Goal: Register for event/course

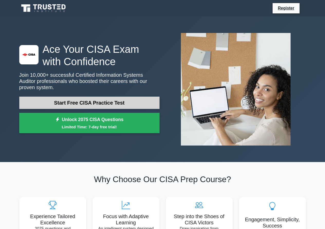
click at [114, 98] on link "Start Free CISA Practice Test" at bounding box center [89, 102] width 140 height 12
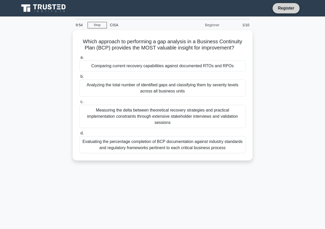
click at [276, 7] on link "Register" at bounding box center [286, 8] width 23 height 6
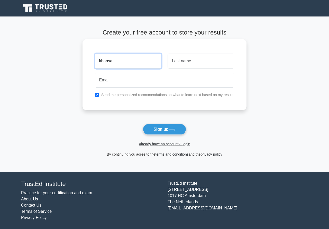
type input "khansa"
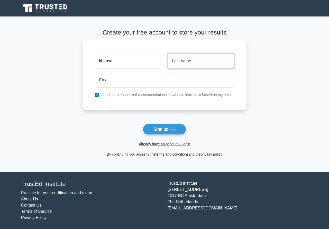
click at [176, 61] on input "text" at bounding box center [201, 60] width 67 height 15
type input "khalid"
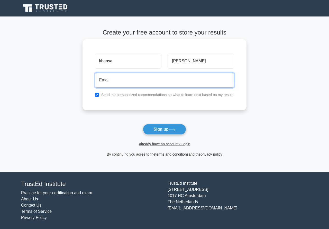
click at [116, 77] on input "email" at bounding box center [165, 79] width 140 height 15
type input "[DOMAIN_NAME]"
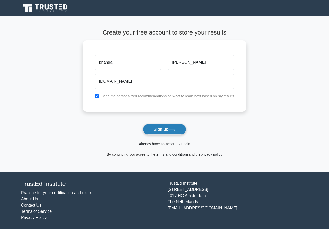
click at [165, 132] on button "Sign up" at bounding box center [164, 129] width 43 height 11
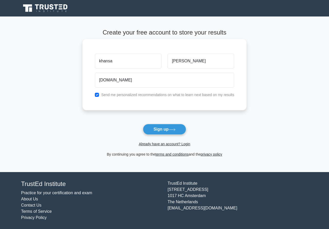
click at [123, 96] on label "Send me personalized recommendations on what to learn next based on my results" at bounding box center [167, 95] width 133 height 4
click at [124, 96] on label "Send me personalized recommendations on what to learn next based on my results" at bounding box center [167, 95] width 133 height 4
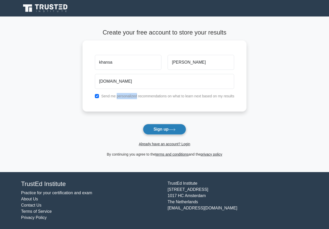
click at [152, 133] on button "Sign up" at bounding box center [164, 129] width 43 height 11
click at [176, 129] on icon at bounding box center [172, 129] width 7 height 3
click at [173, 144] on link "Already have an account? Login" at bounding box center [164, 144] width 51 height 4
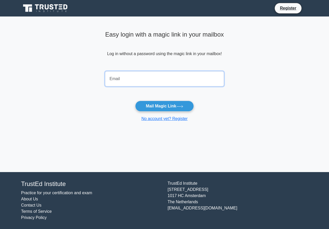
click at [133, 80] on input "email" at bounding box center [164, 78] width 119 height 15
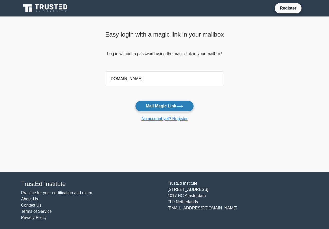
click at [150, 109] on button "Mail Magic Link" at bounding box center [164, 106] width 58 height 11
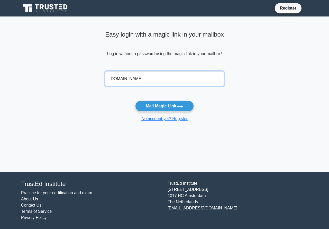
click at [133, 79] on input "Farhanch6513gmail.com" at bounding box center [164, 78] width 119 height 15
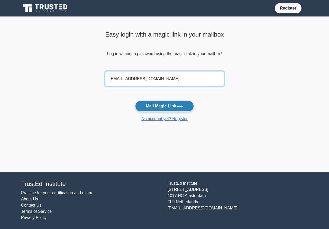
type input "[EMAIL_ADDRESS][DOMAIN_NAME]"
click at [170, 106] on button "Mail Magic Link" at bounding box center [164, 106] width 58 height 11
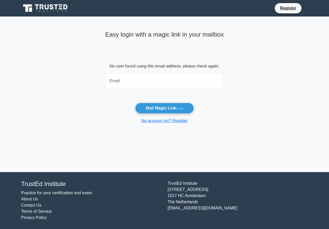
click at [123, 78] on input "email" at bounding box center [164, 80] width 119 height 15
type input "[EMAIL_ADDRESS][DOMAIN_NAME]"
click at [157, 112] on button "Mail Magic Link" at bounding box center [164, 108] width 58 height 11
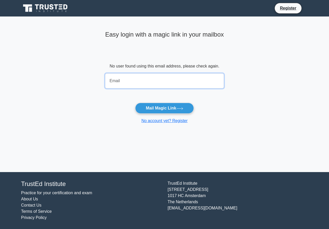
click at [163, 84] on input "email" at bounding box center [164, 80] width 119 height 15
type input "Farhanch6513@gmail.com"
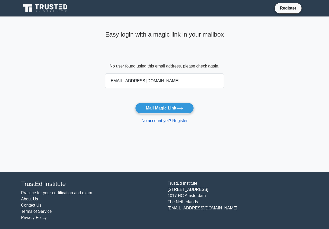
click at [160, 121] on link "No account yet? Register" at bounding box center [164, 120] width 46 height 4
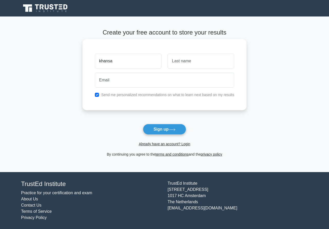
type input "khansa"
click at [191, 63] on input "text" at bounding box center [201, 60] width 67 height 15
type input "[PERSON_NAME]"
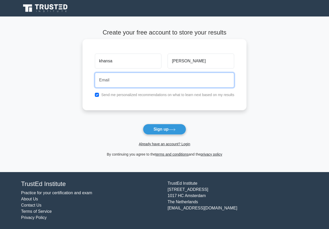
click at [165, 80] on input "email" at bounding box center [165, 79] width 140 height 15
type input "[EMAIL_ADDRESS][DOMAIN_NAME]"
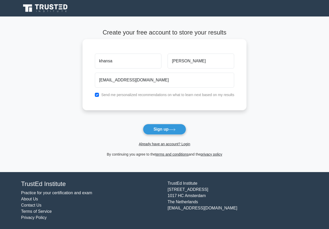
click at [121, 96] on label "Send me personalized recommendations on what to learn next based on my results" at bounding box center [167, 95] width 133 height 4
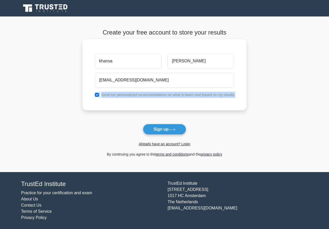
click at [121, 96] on label "Send me personalized recommendations on what to learn next based on my results" at bounding box center [167, 95] width 133 height 4
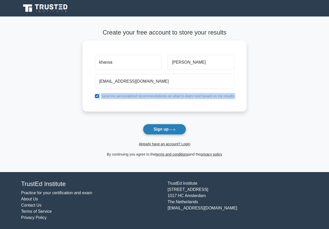
click at [163, 131] on button "Sign up" at bounding box center [164, 129] width 43 height 11
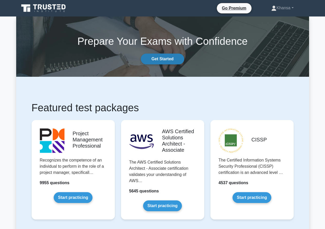
click at [169, 60] on link "Get Started" at bounding box center [162, 58] width 43 height 11
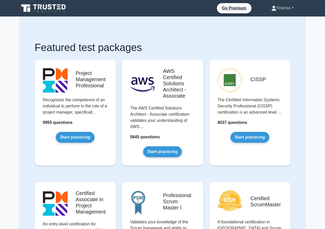
click at [283, 9] on link "Khansa" at bounding box center [282, 8] width 47 height 10
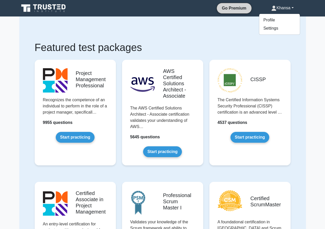
click at [238, 10] on link "Go Premium" at bounding box center [234, 8] width 31 height 6
